Goal: Obtain resource: Obtain resource

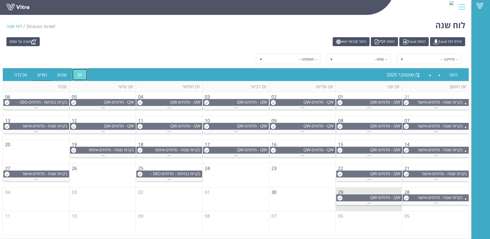
click at [83, 74] on link "יום" at bounding box center [79, 75] width 15 height 12
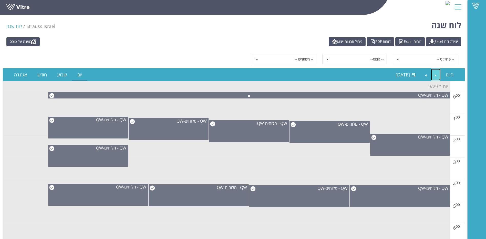
click at [438, 75] on link "Previous" at bounding box center [436, 75] width 10 height 12
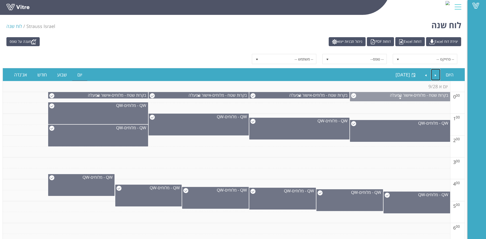
click at [355, 95] on span at bounding box center [400, 98] width 100 height 6
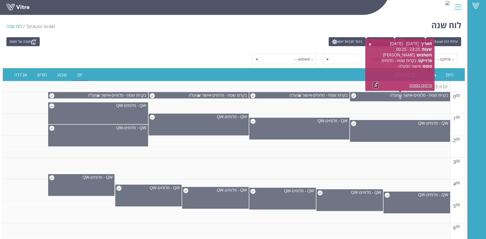
click at [378, 84] on link at bounding box center [375, 85] width 5 height 6
click at [254, 96] on span at bounding box center [300, 95] width 100 height 6
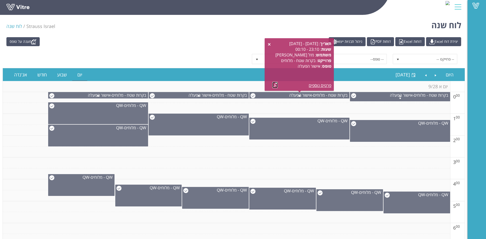
click at [275, 84] on link at bounding box center [274, 85] width 5 height 6
click at [153, 95] on span at bounding box center [199, 95] width 100 height 6
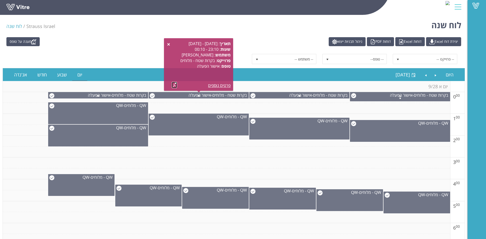
click at [176, 84] on link at bounding box center [174, 85] width 5 height 6
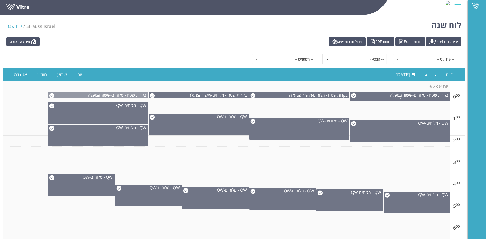
click at [53, 96] on span at bounding box center [98, 95] width 100 height 6
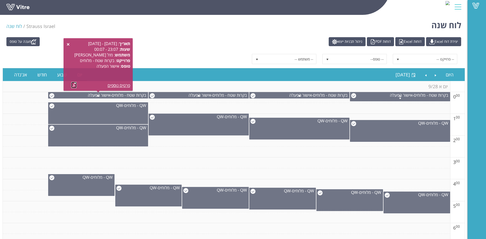
click at [75, 86] on link at bounding box center [73, 85] width 5 height 6
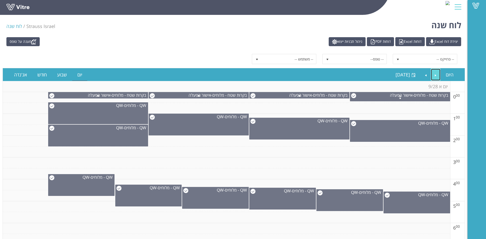
click at [436, 75] on link "Previous" at bounding box center [436, 75] width 10 height 12
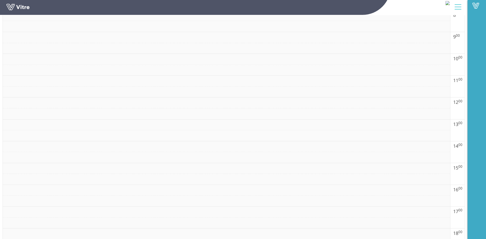
scroll to position [379, 0]
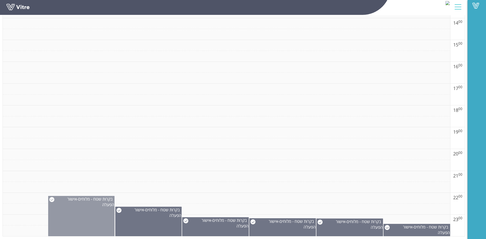
click at [51, 199] on img at bounding box center [51, 199] width 5 height 5
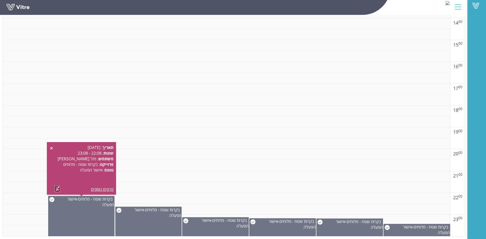
click at [59, 189] on link at bounding box center [57, 189] width 5 height 6
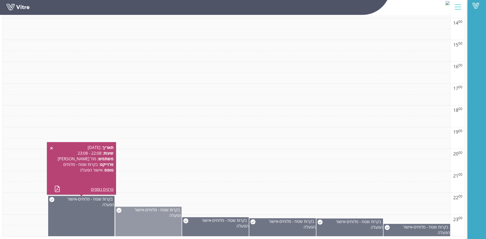
click at [119, 210] on img at bounding box center [118, 210] width 5 height 5
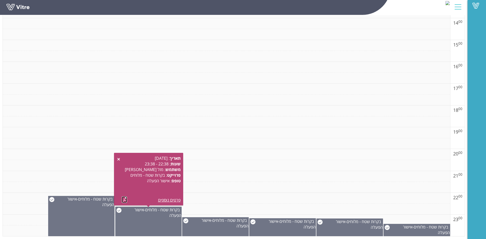
click at [122, 200] on link at bounding box center [124, 199] width 5 height 6
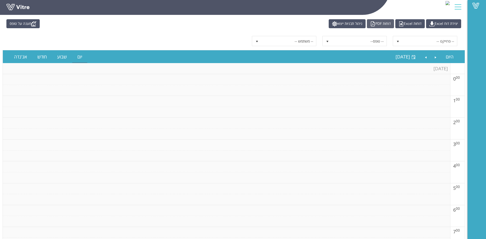
scroll to position [0, 0]
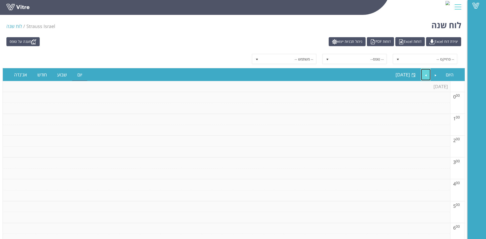
click at [427, 76] on link "Next" at bounding box center [426, 75] width 10 height 12
